Goal: Navigation & Orientation: Find specific page/section

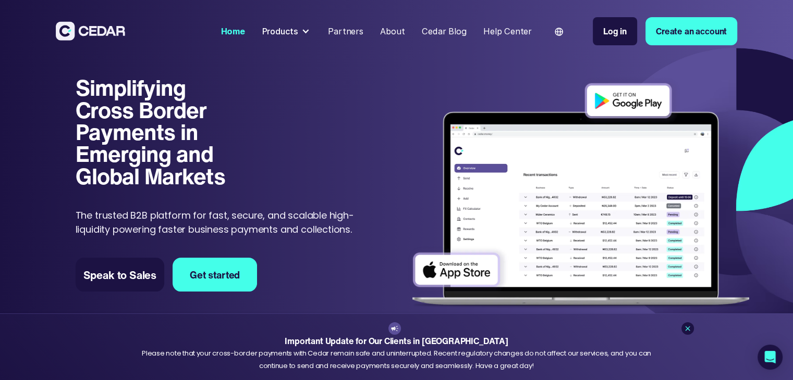
click at [302, 33] on div "Products" at bounding box center [285, 31] width 57 height 21
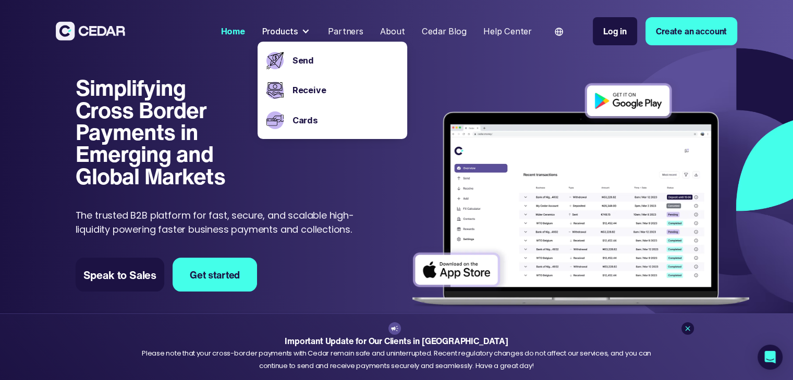
click at [302, 33] on div "Products" at bounding box center [285, 31] width 57 height 21
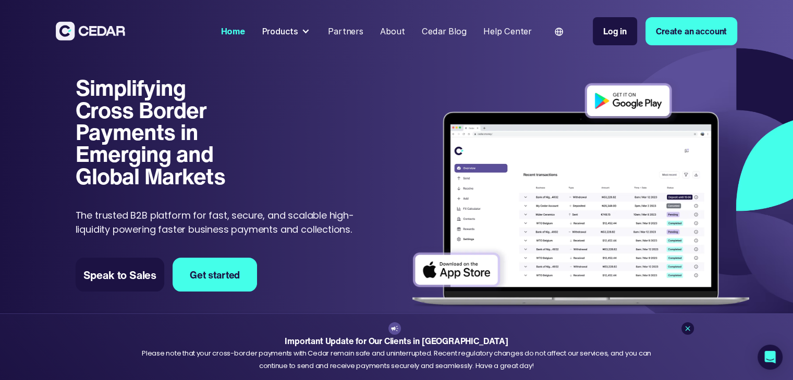
click at [398, 31] on div "About" at bounding box center [392, 31] width 24 height 13
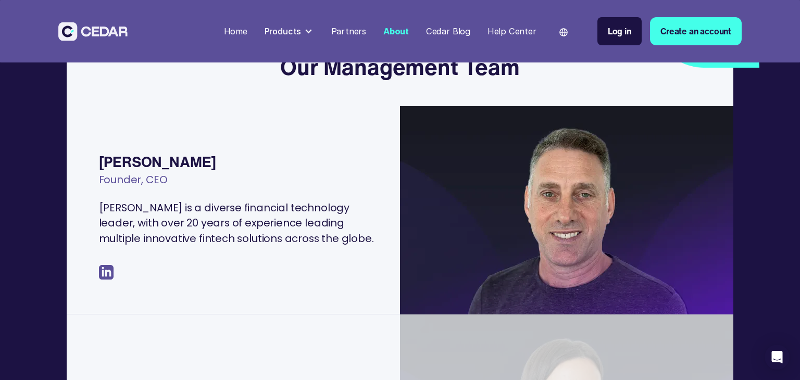
scroll to position [312, 0]
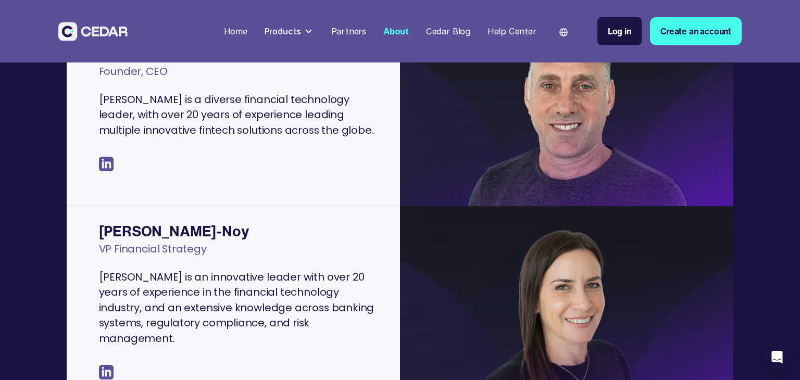
click at [108, 164] on img at bounding box center [106, 164] width 15 height 15
